Goal: Information Seeking & Learning: Learn about a topic

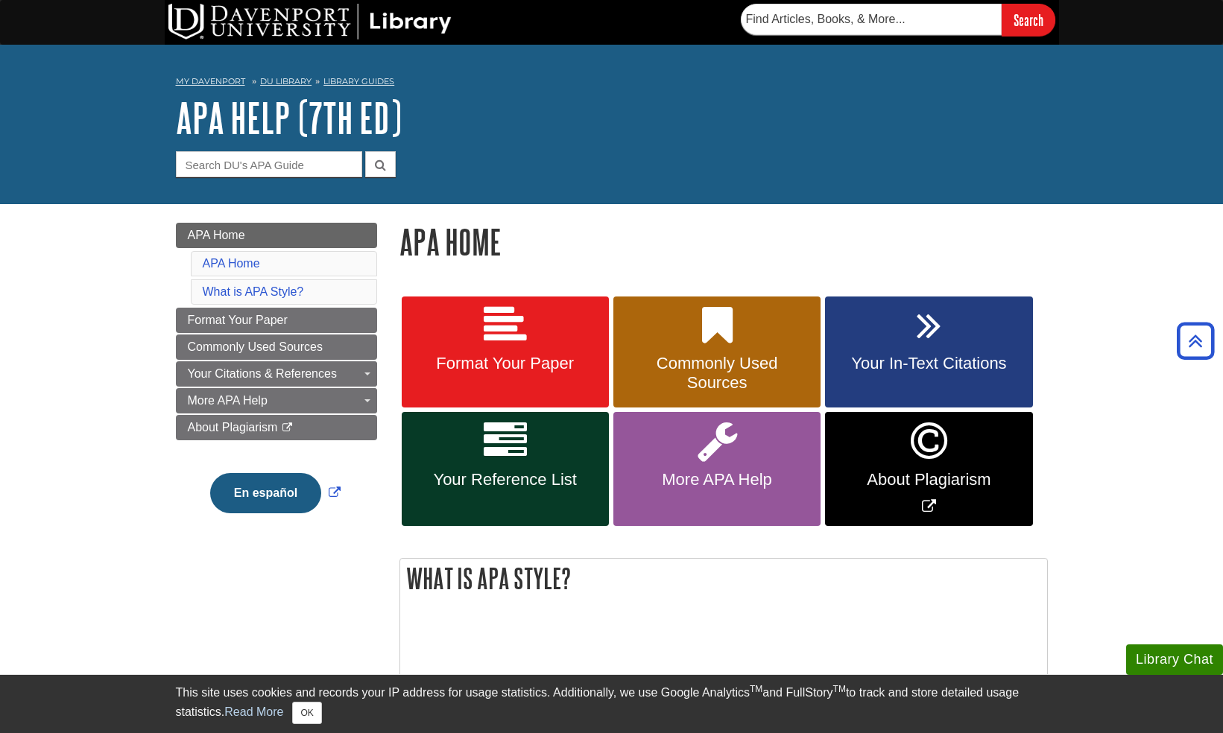
scroll to position [522, 0]
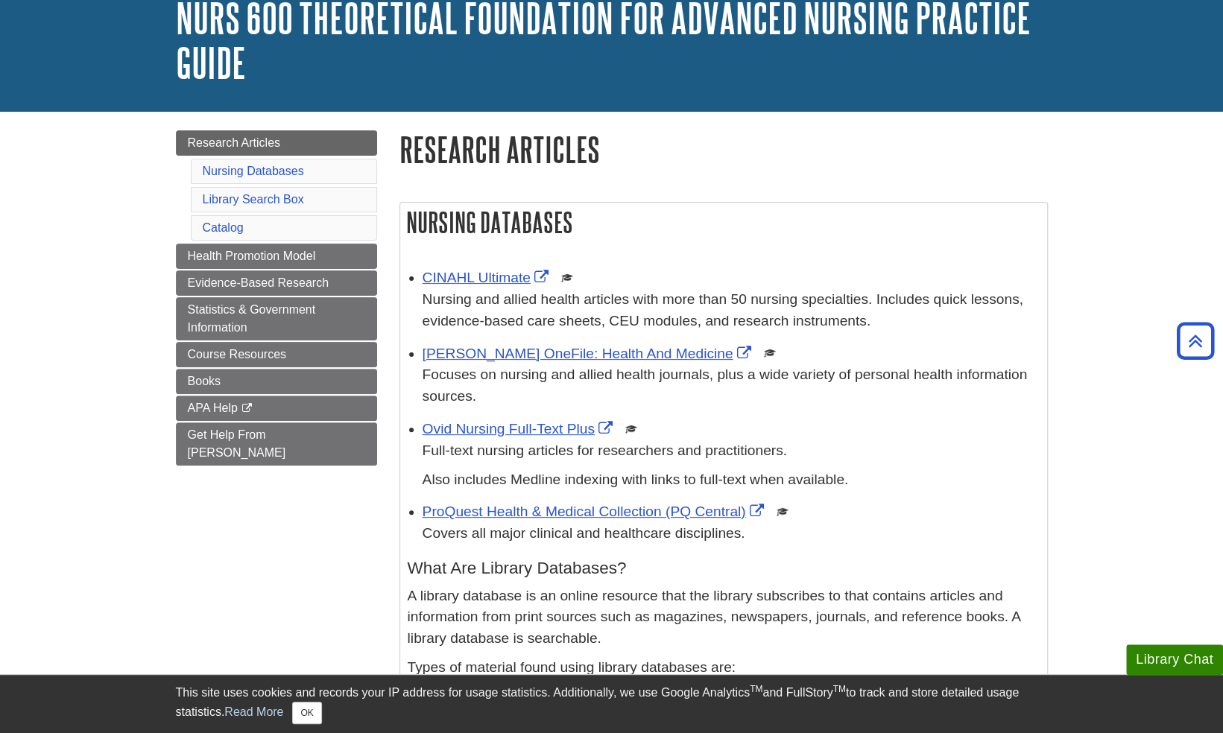
scroll to position [75, 0]
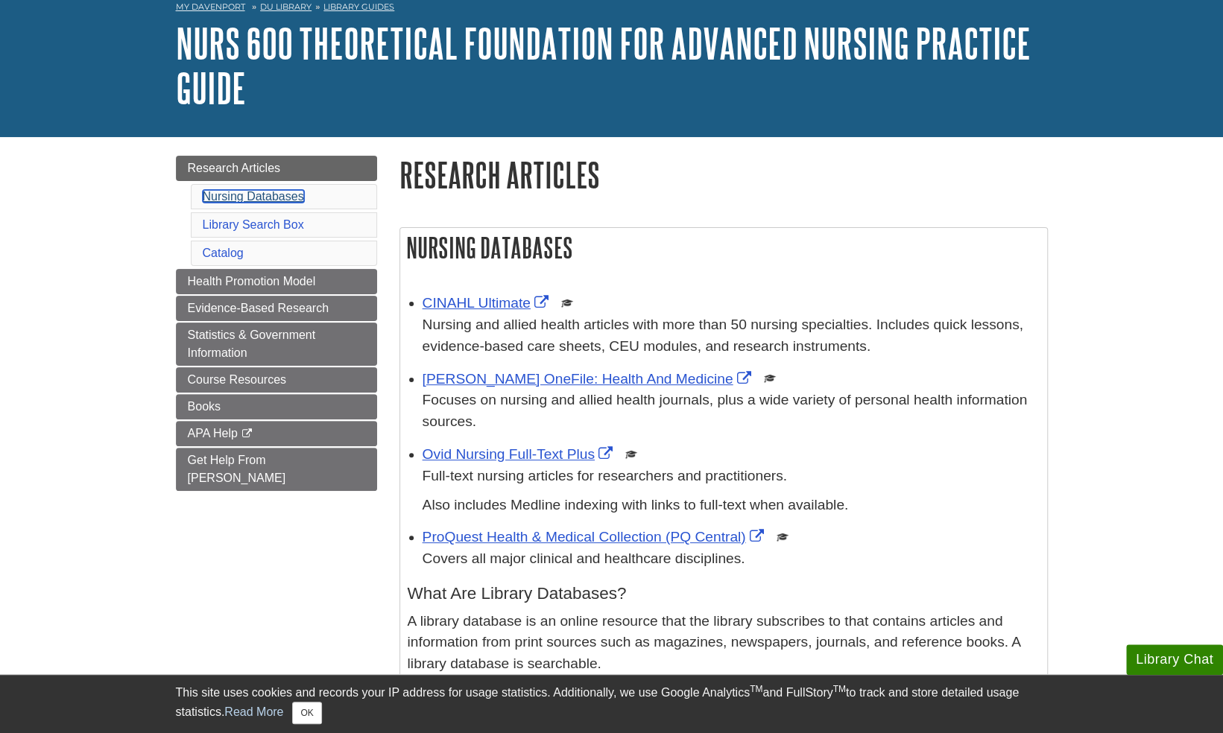
click at [258, 200] on link "Nursing Databases" at bounding box center [253, 196] width 101 height 13
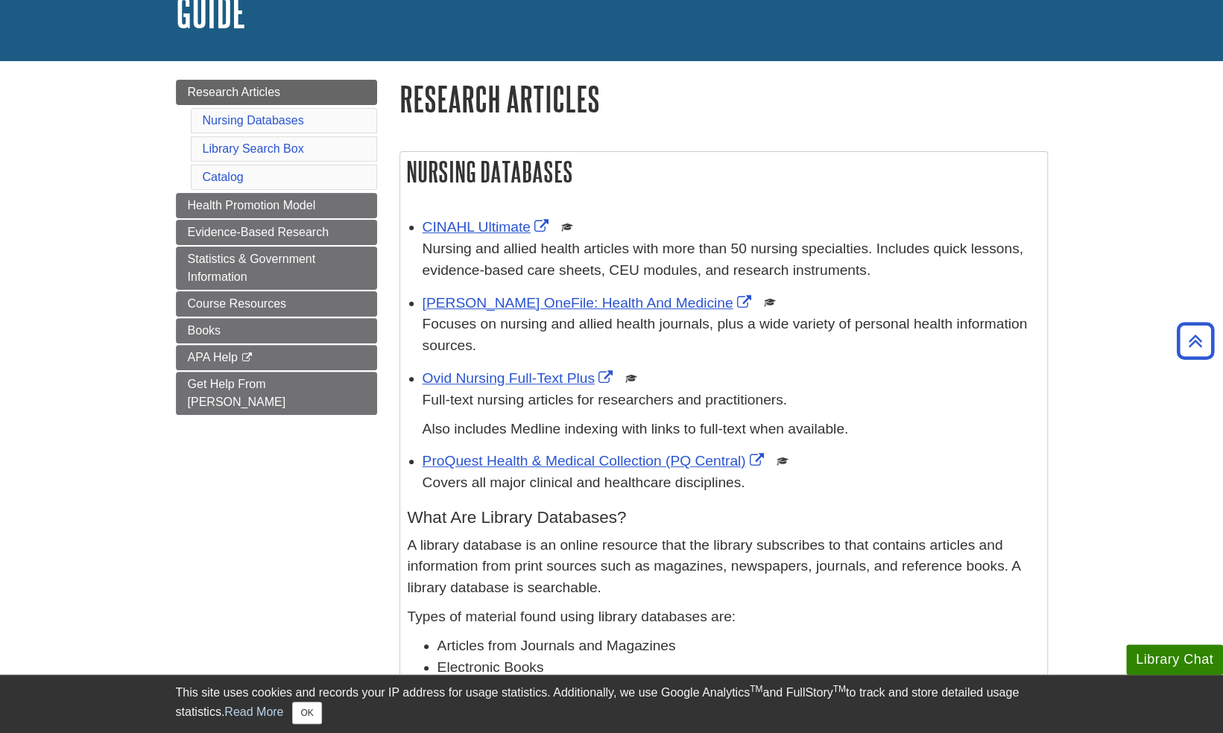
scroll to position [29, 0]
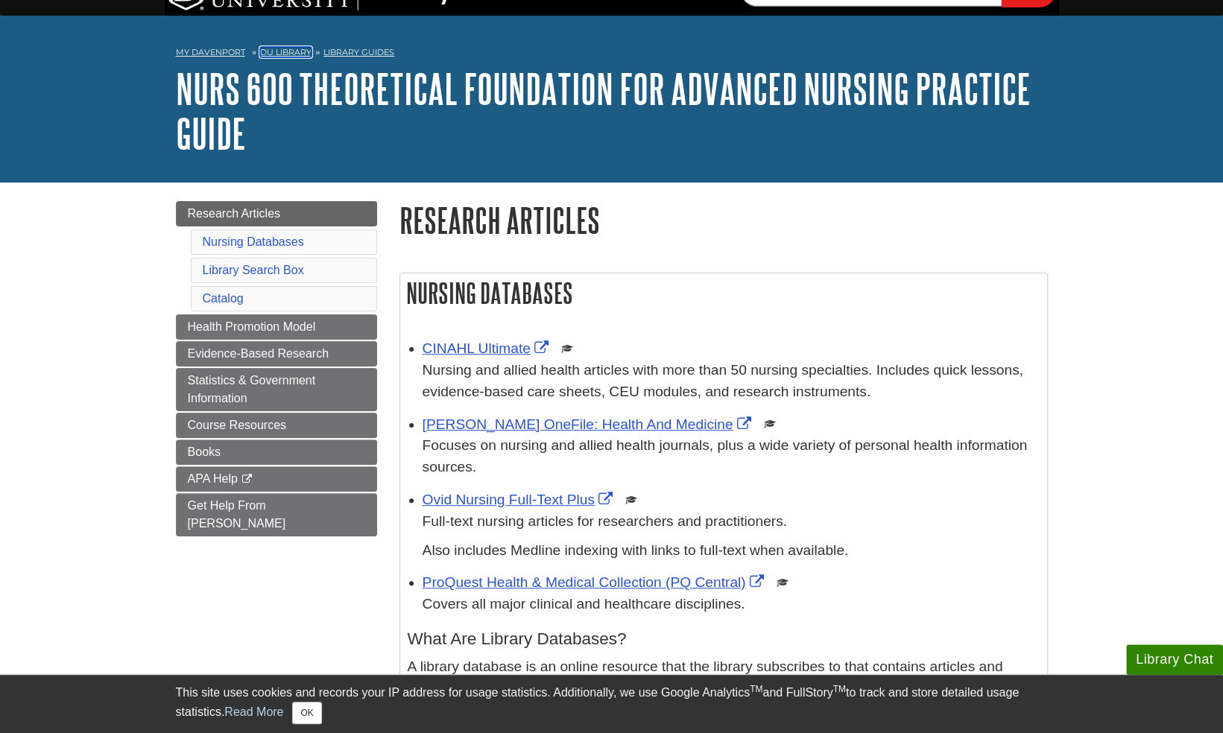
click at [264, 48] on link "DU Library" at bounding box center [285, 52] width 51 height 10
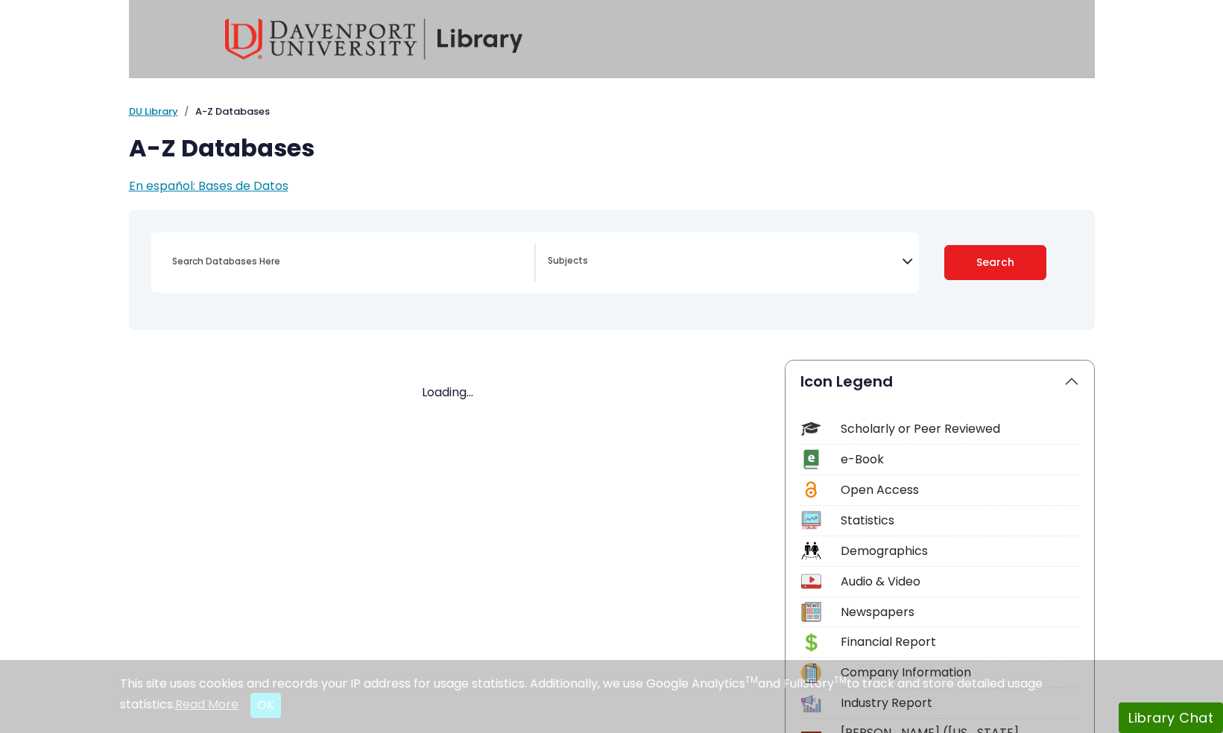
select select "Database Subject Filter"
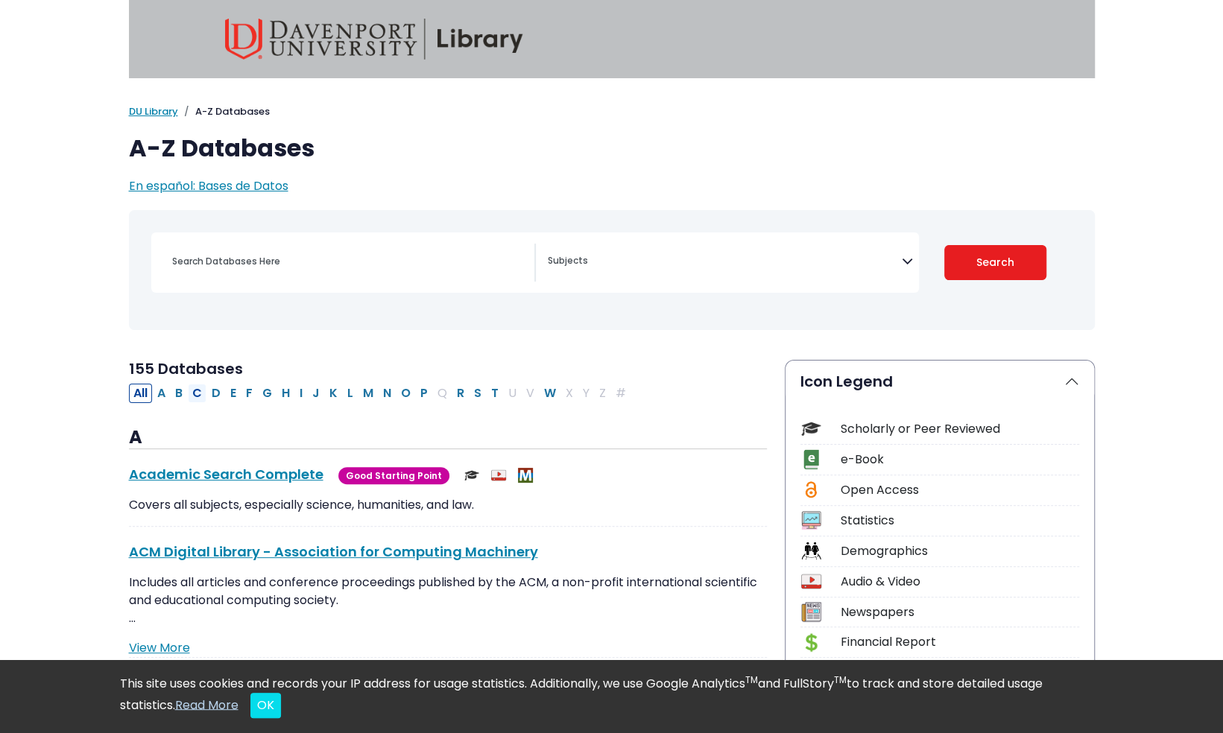
click at [201, 392] on button "C" at bounding box center [197, 393] width 19 height 19
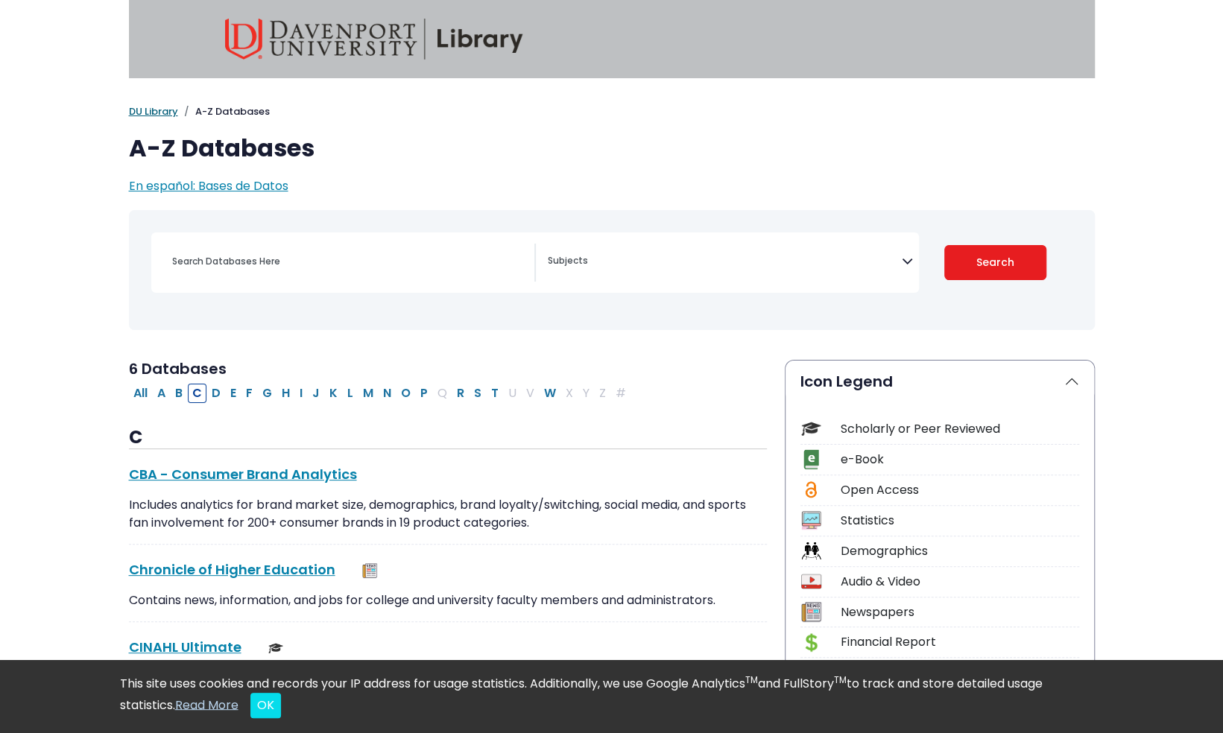
click at [148, 109] on link "DU Library" at bounding box center [153, 111] width 49 height 14
select select "Database Subject Filter"
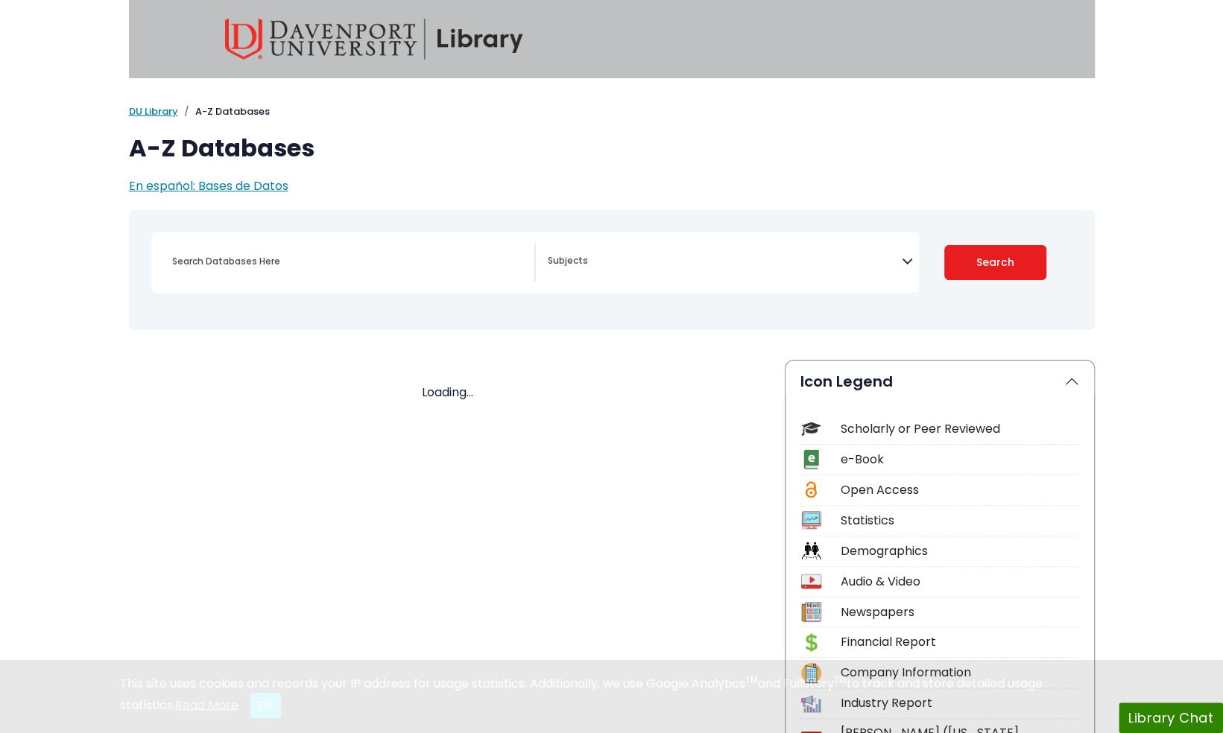
select select "Database Subject Filter"
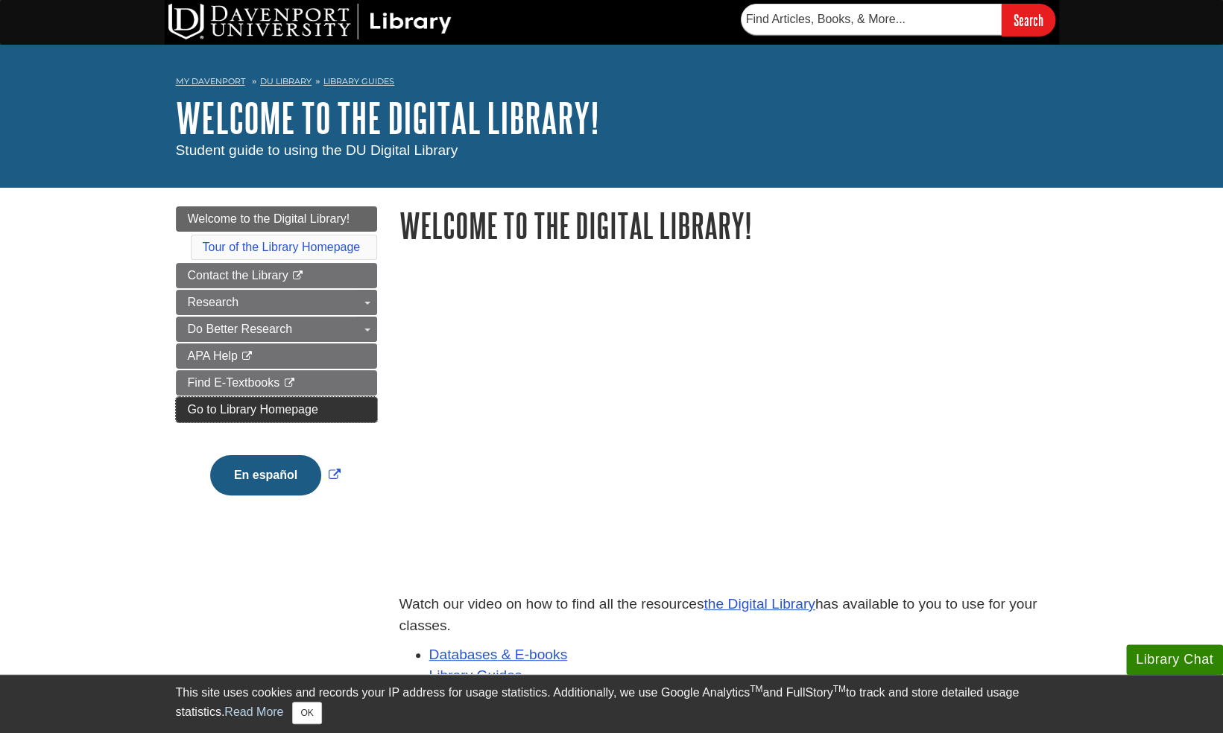
click at [270, 403] on span "Go to Library Homepage" at bounding box center [253, 409] width 130 height 13
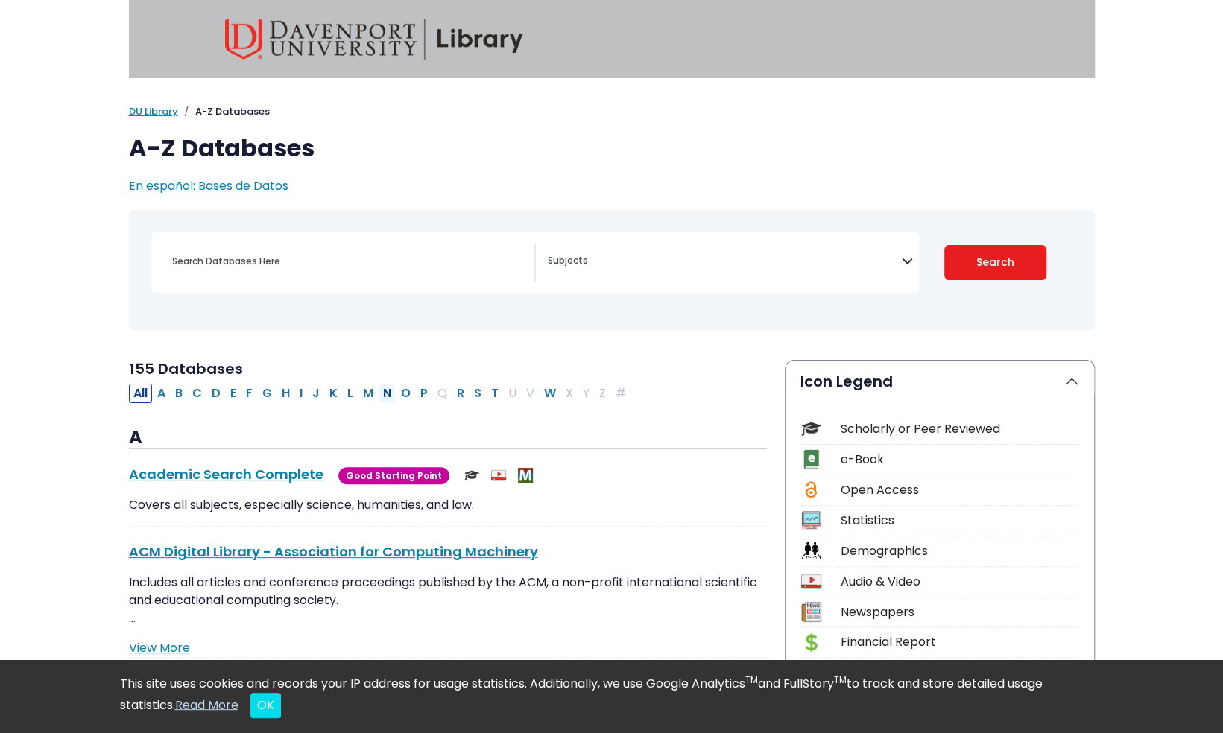
click at [379, 392] on button "N" at bounding box center [387, 393] width 17 height 19
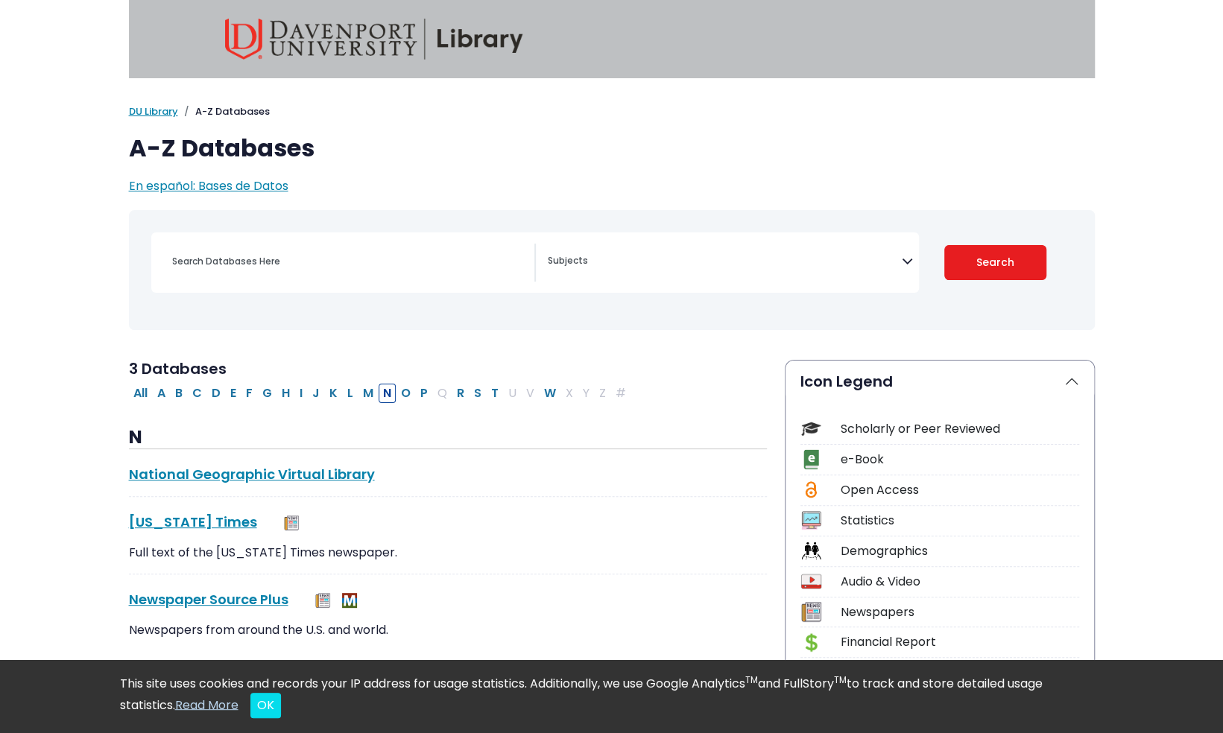
select select "Database Subject Filter"
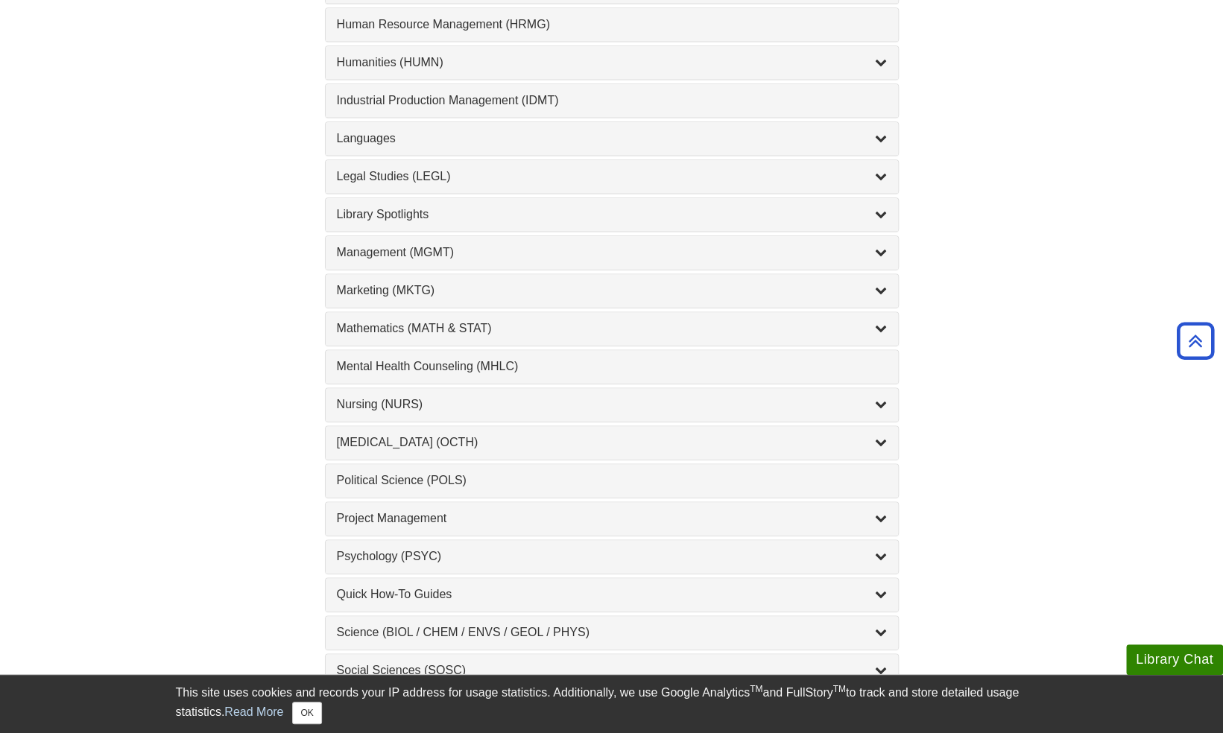
scroll to position [1118, 0]
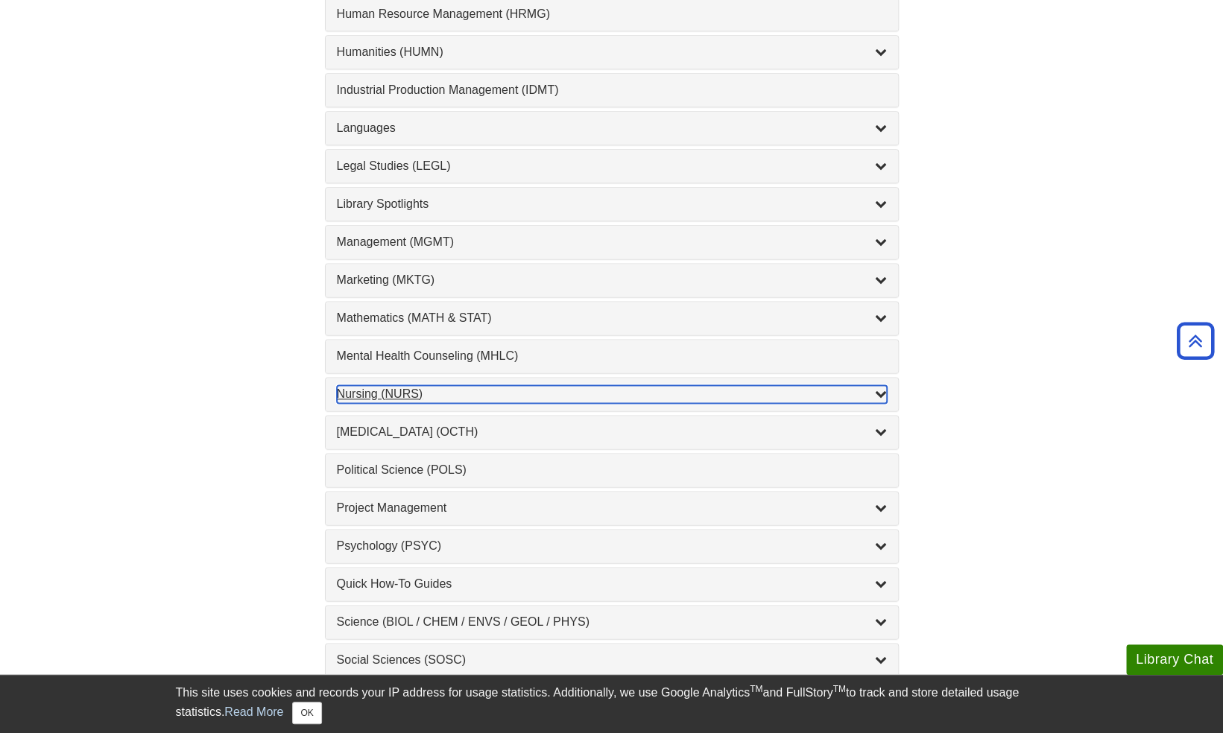
click at [385, 389] on div "Nursing (NURS) , 14 guides" at bounding box center [612, 394] width 550 height 18
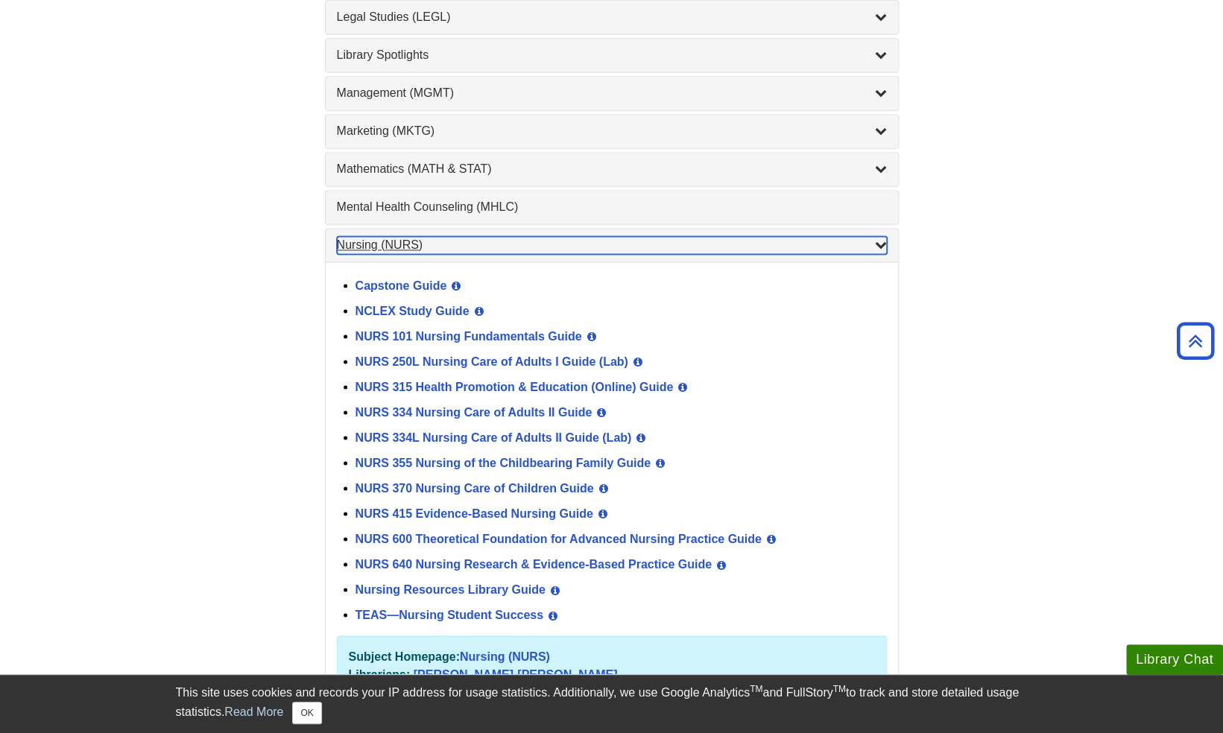
scroll to position [1416, 0]
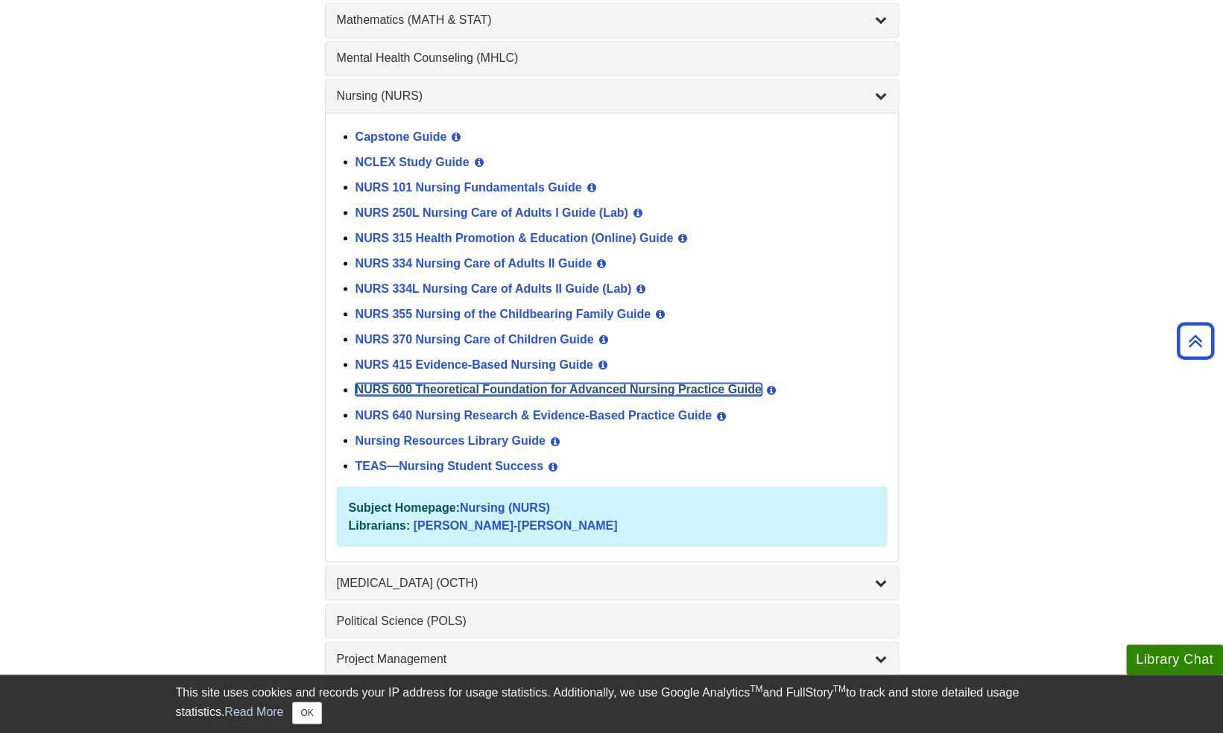
click at [414, 383] on link "NURS 600 Theoretical Foundation for Advanced Nursing Practice Guide" at bounding box center [558, 389] width 406 height 13
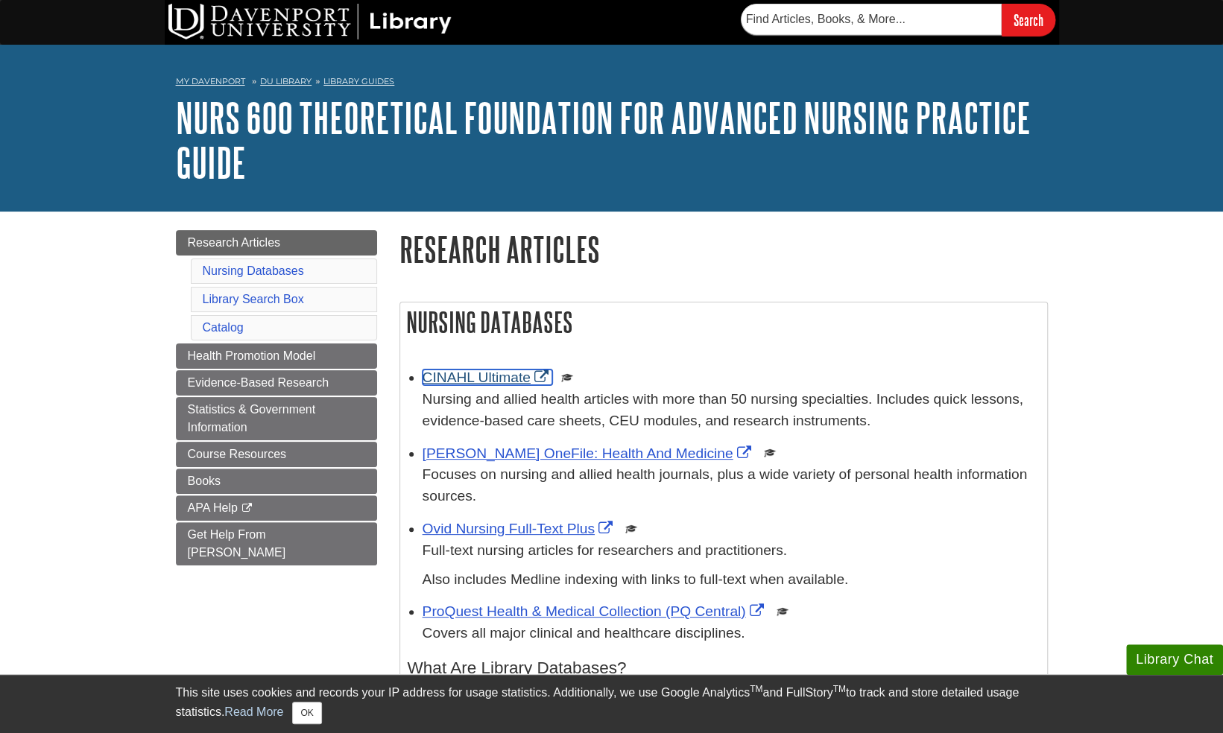
click at [461, 379] on link "CINAHL Ultimate" at bounding box center [488, 378] width 130 height 16
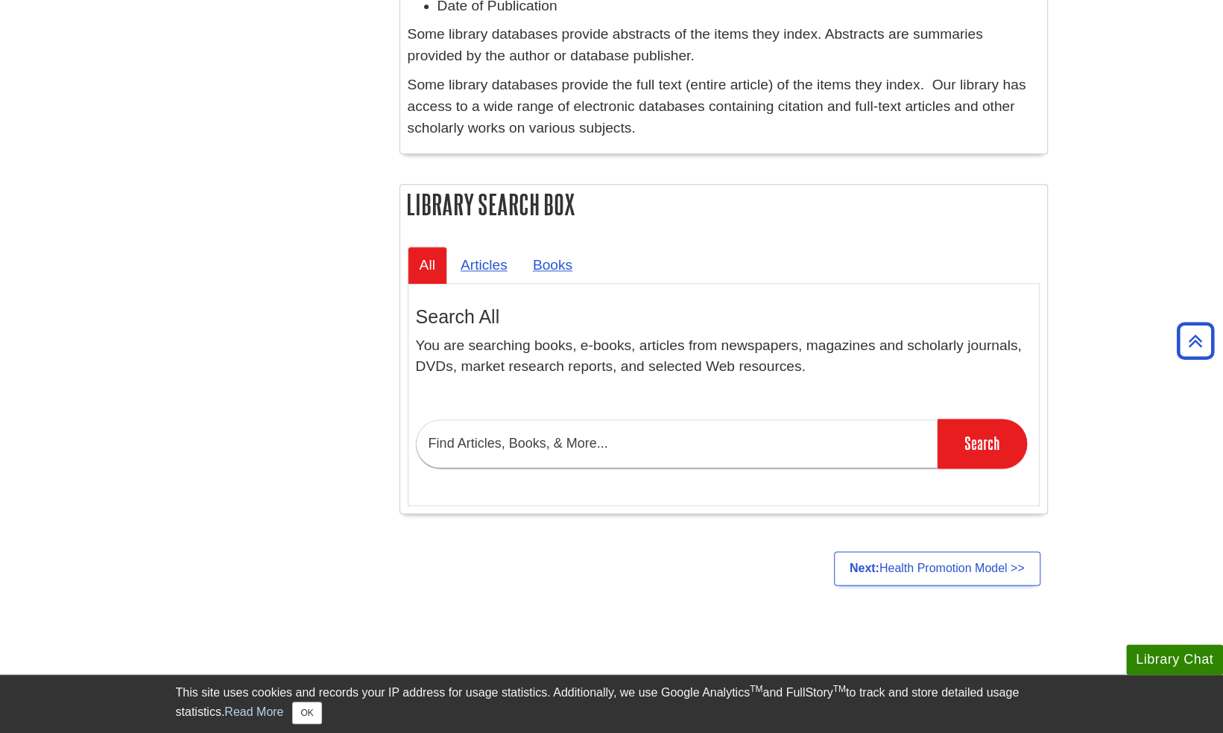
scroll to position [1017, 0]
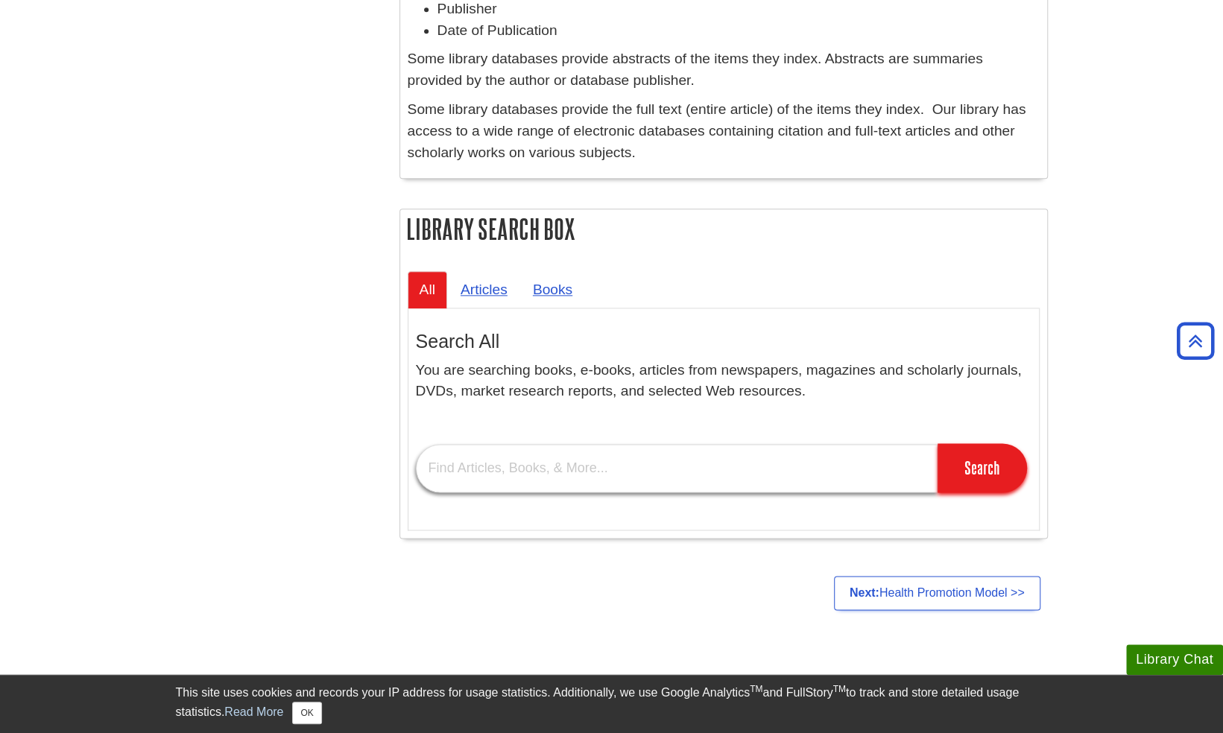
click at [604, 464] on input "text" at bounding box center [677, 468] width 522 height 48
type input "perceived view of thought"
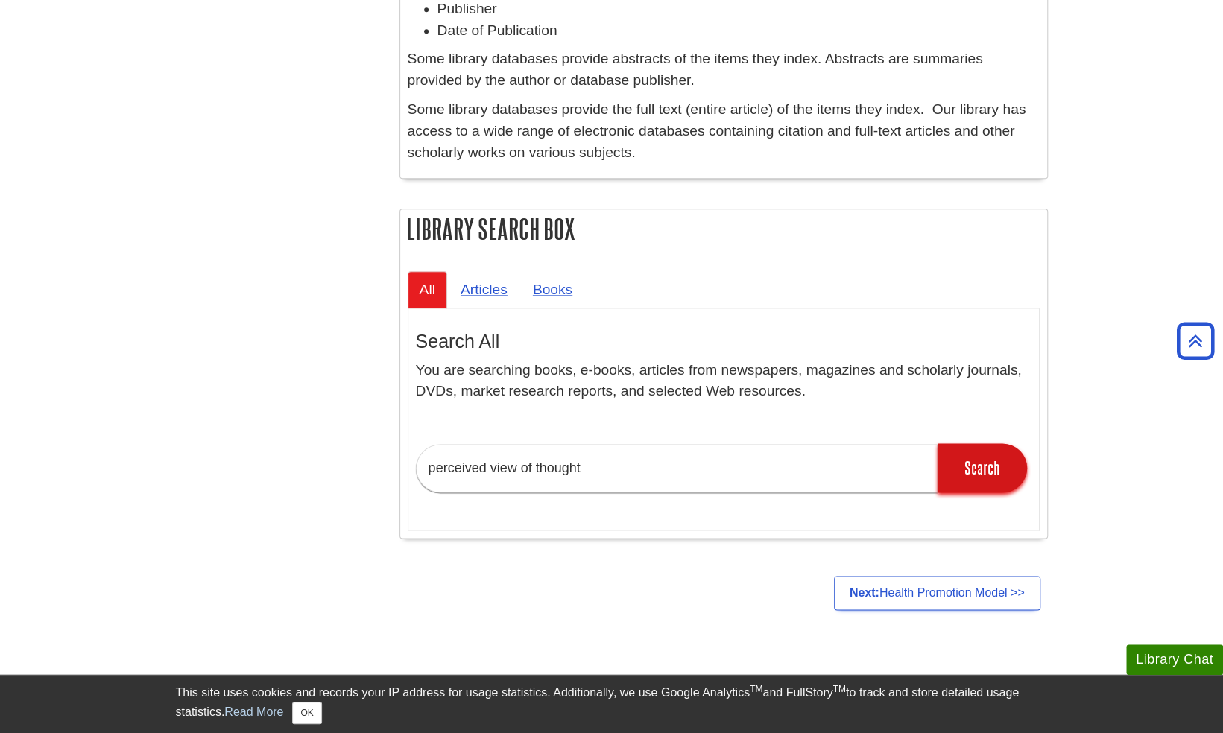
click at [980, 489] on input "Search" at bounding box center [981, 467] width 89 height 49
